Goal: Navigation & Orientation: Find specific page/section

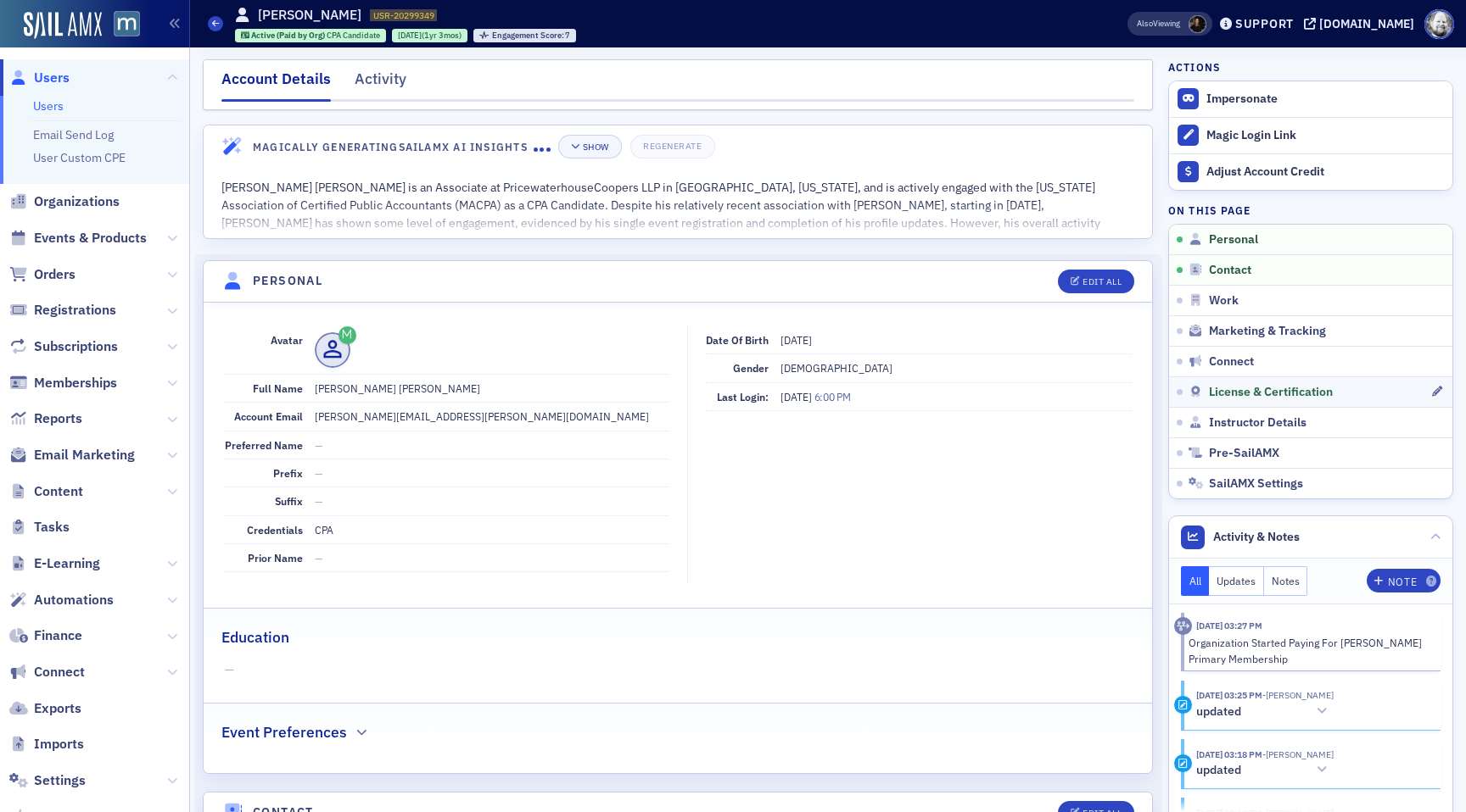
click at [1272, 381] on link "License & Certification" at bounding box center [1311, 392] width 284 height 31
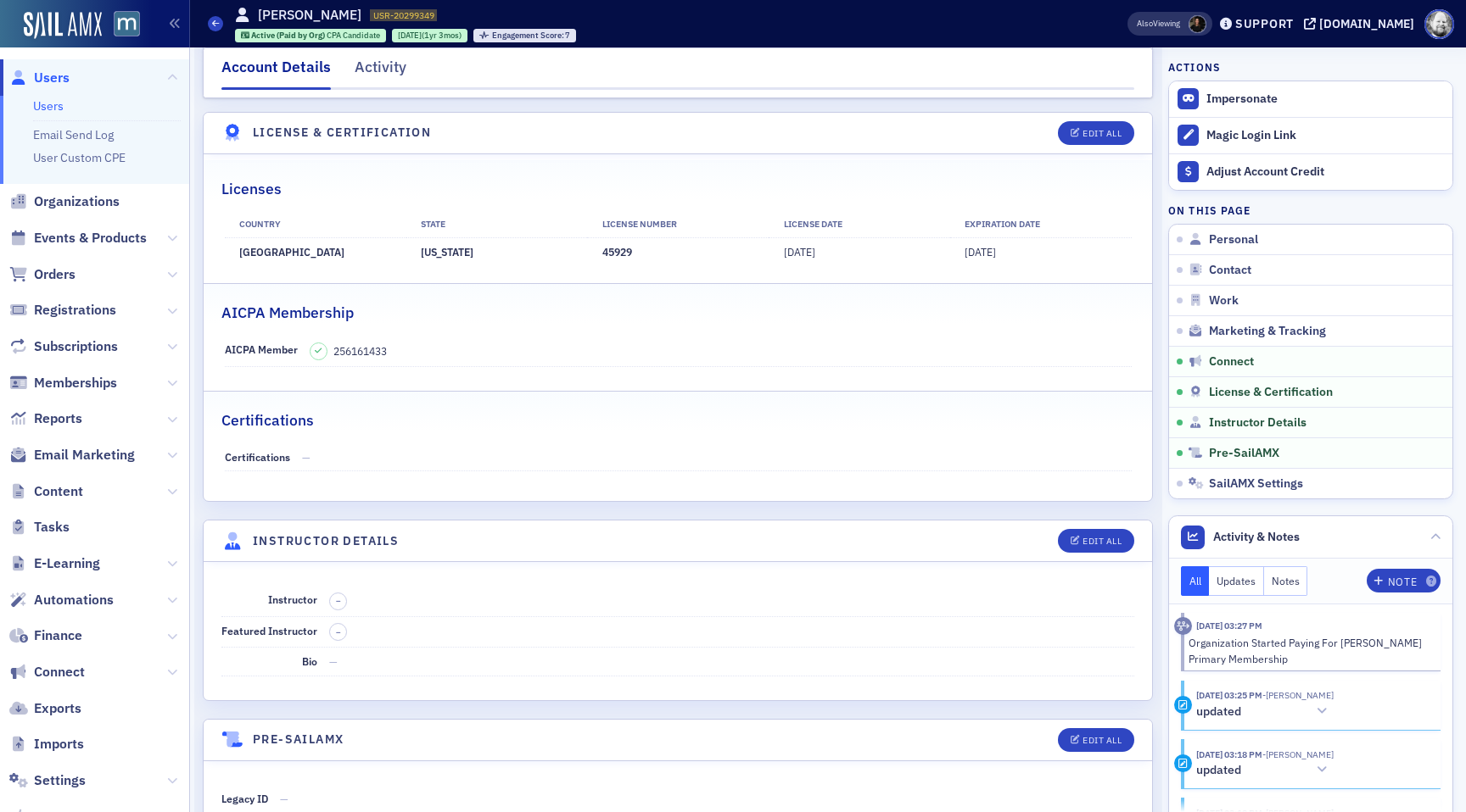
scroll to position [3280, 0]
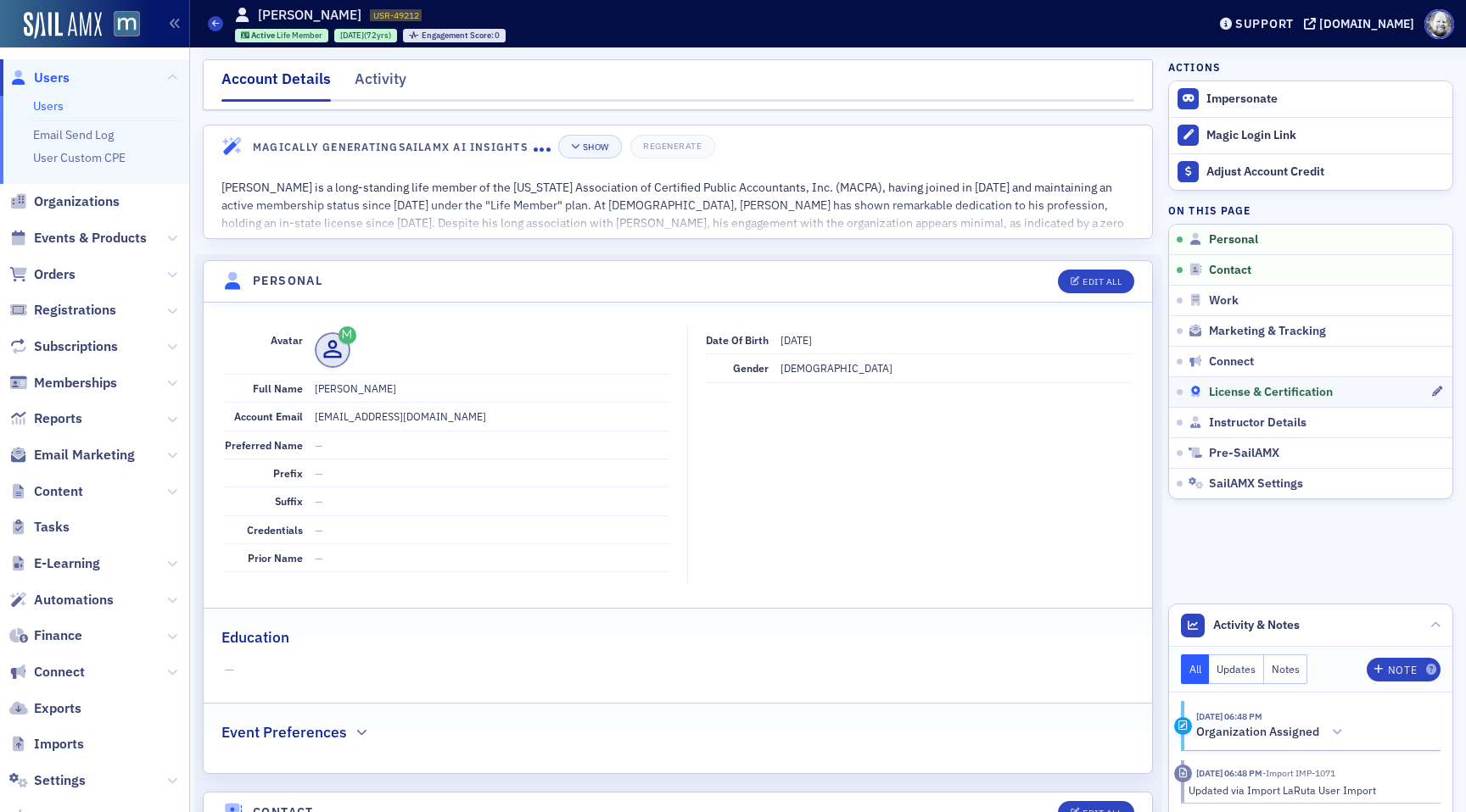
click at [1294, 392] on span "License & Certification" at bounding box center [1271, 392] width 124 height 15
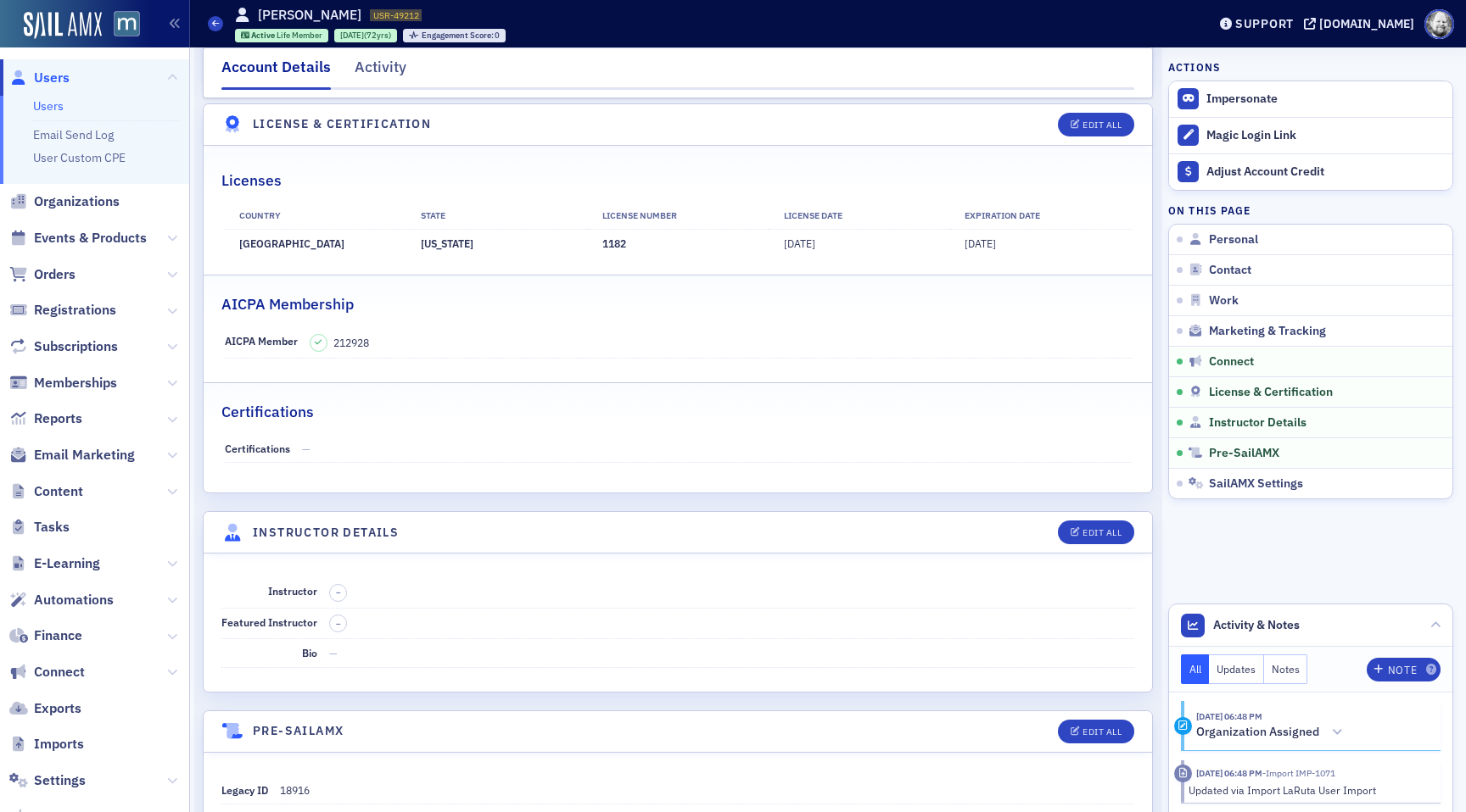
scroll to position [3293, 0]
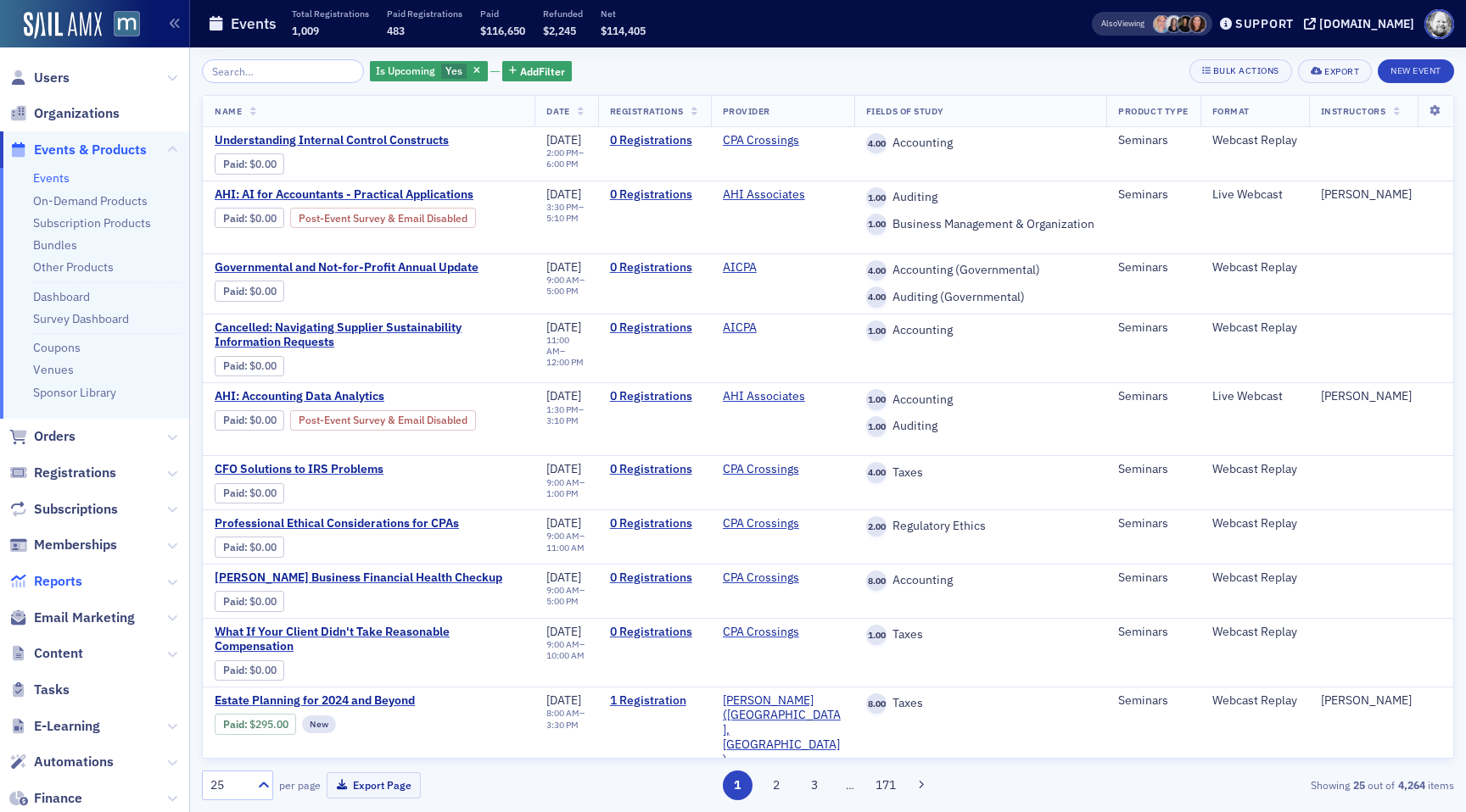
click at [61, 572] on span "Reports" at bounding box center [58, 581] width 48 height 18
